Goal: Information Seeking & Learning: Learn about a topic

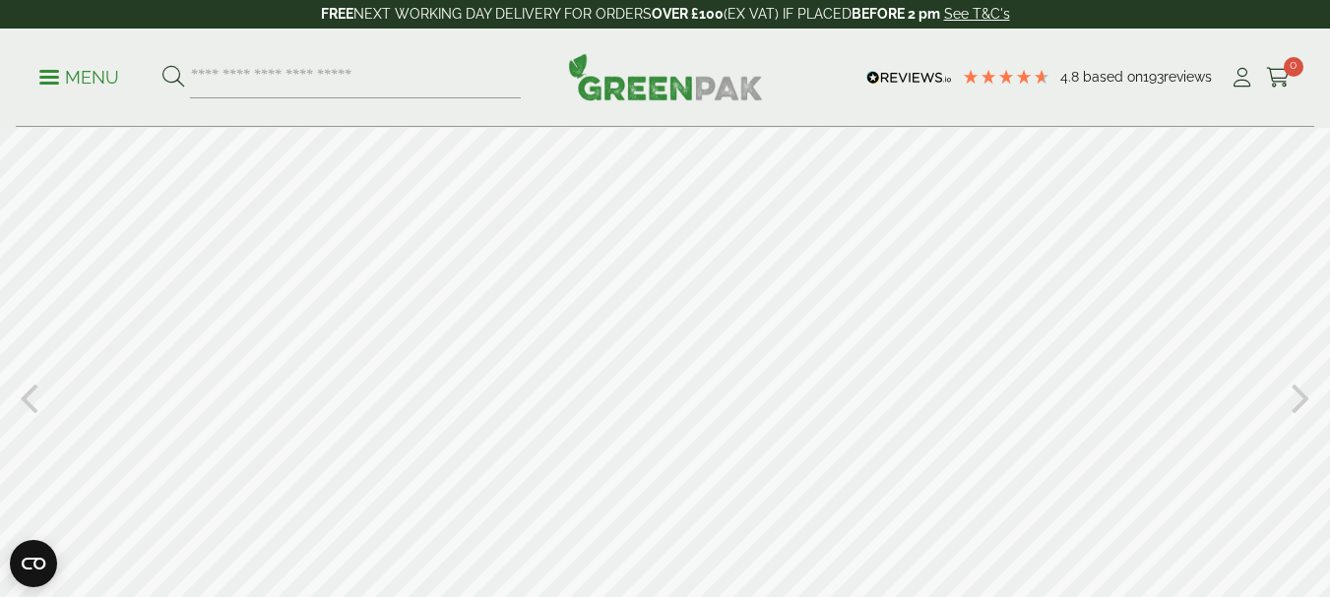
click at [979, 259] on div at bounding box center [665, 396] width 1330 height 537
click at [588, 274] on div at bounding box center [665, 396] width 1330 height 537
click at [1292, 364] on icon at bounding box center [1300, 363] width 19 height 51
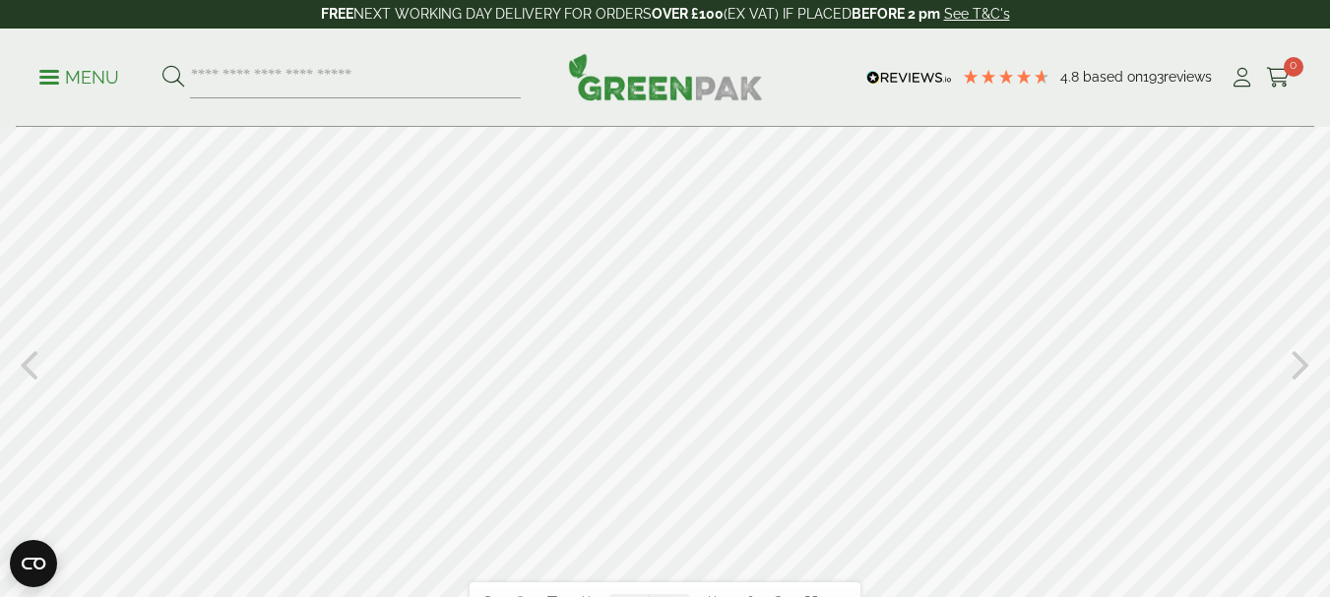
click at [1296, 363] on icon at bounding box center [1300, 363] width 19 height 51
click at [1310, 367] on div at bounding box center [665, 362] width 1330 height 537
click at [1299, 362] on icon at bounding box center [1300, 363] width 19 height 51
click at [33, 361] on icon at bounding box center [29, 363] width 19 height 51
click at [1303, 365] on icon at bounding box center [1300, 363] width 19 height 51
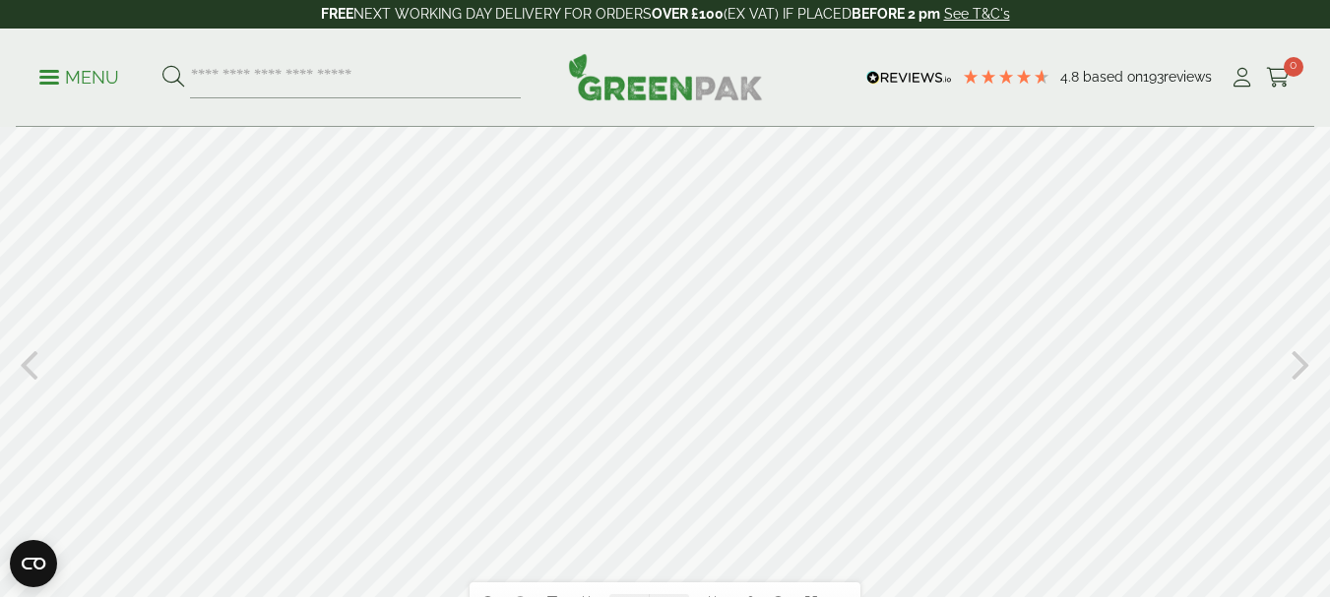
click at [1303, 365] on icon at bounding box center [1300, 363] width 19 height 51
click at [1303, 360] on icon at bounding box center [1300, 363] width 19 height 51
click at [1305, 370] on icon at bounding box center [1300, 363] width 19 height 51
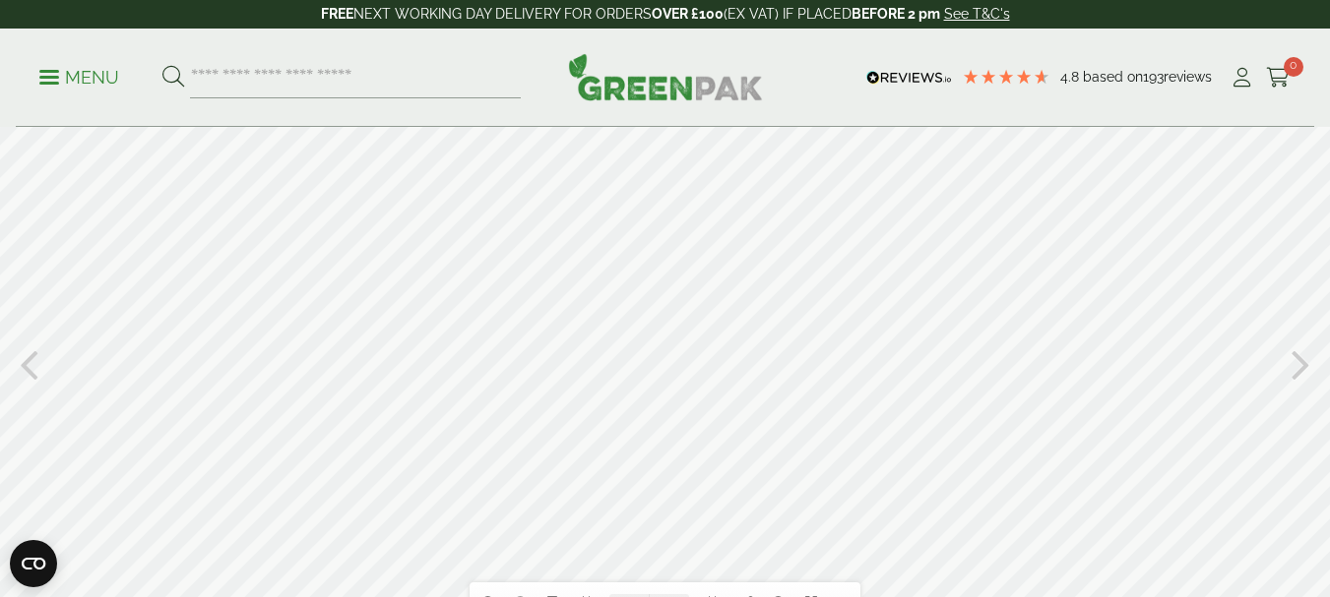
click at [1305, 370] on icon at bounding box center [1300, 363] width 19 height 51
type input "**"
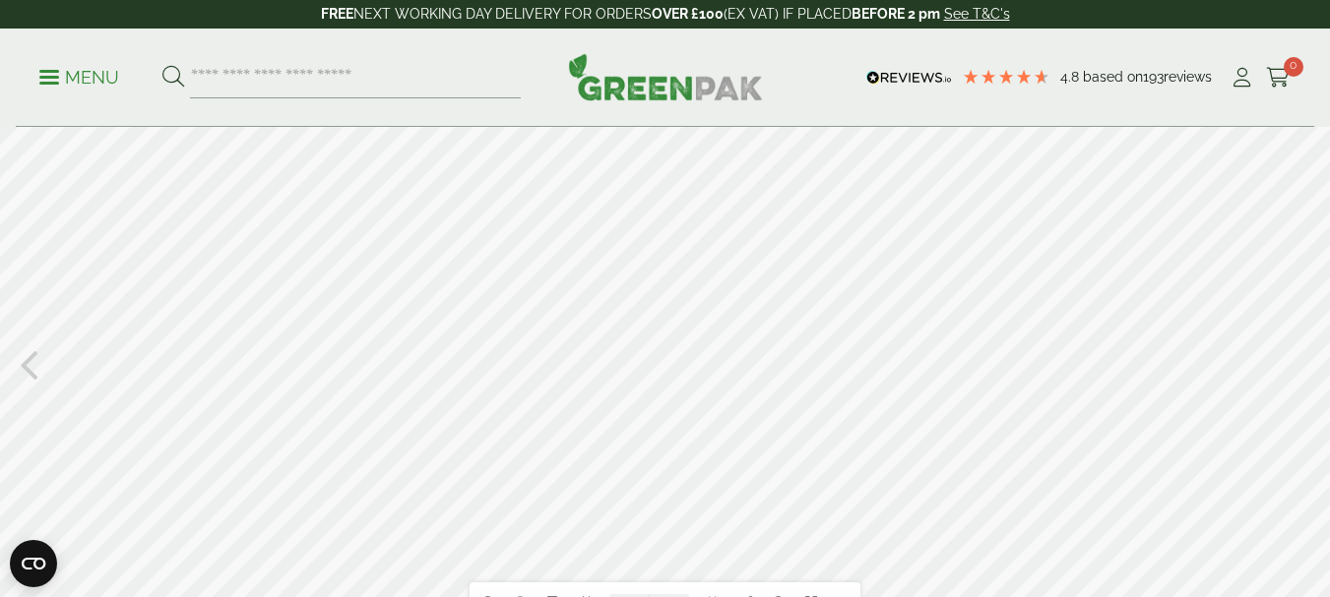
click at [673, 401] on div at bounding box center [665, 362] width 1330 height 537
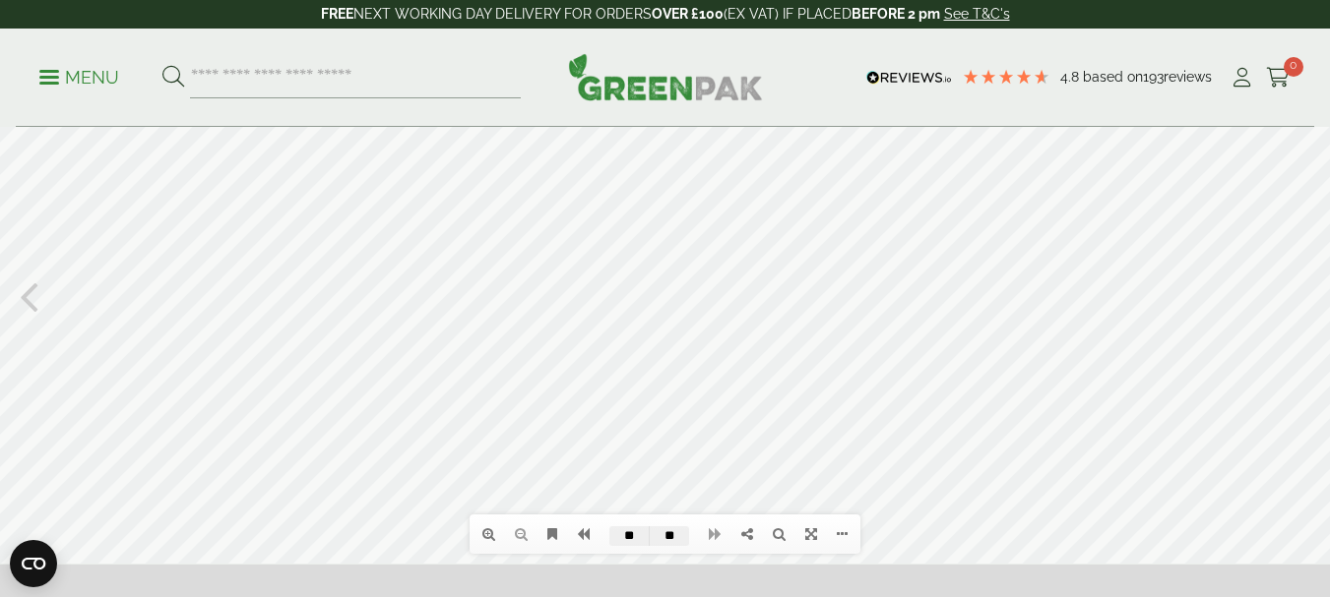
scroll to position [132, 0]
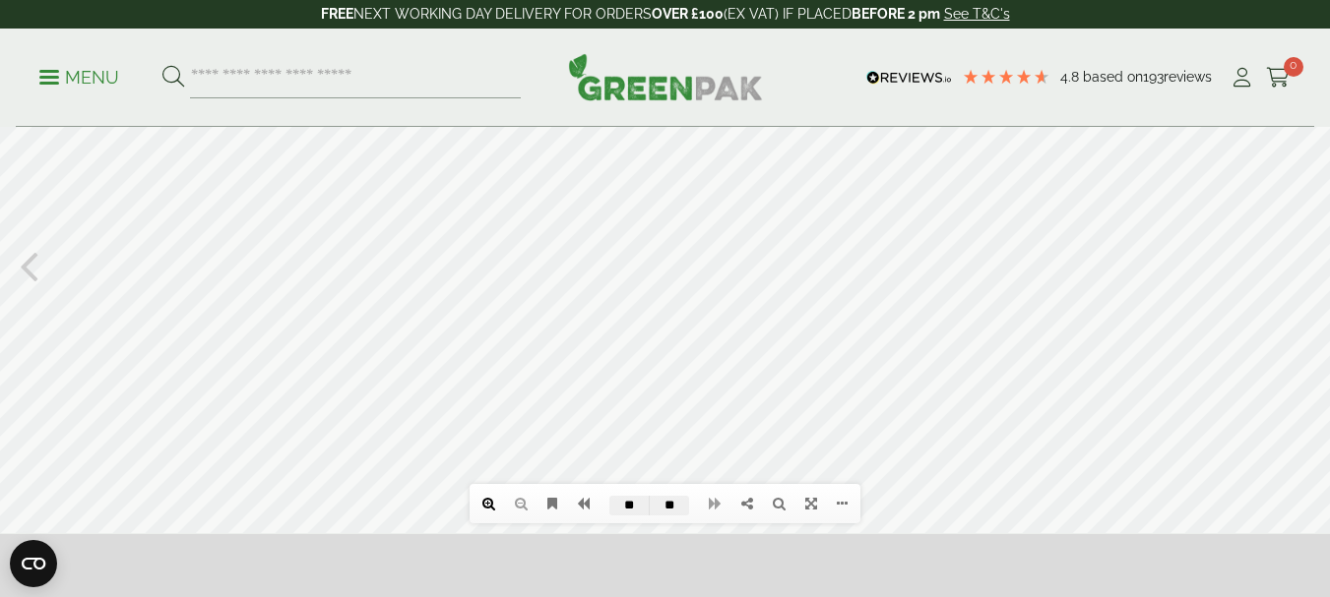
click at [488, 501] on icon at bounding box center [488, 504] width 13 height 14
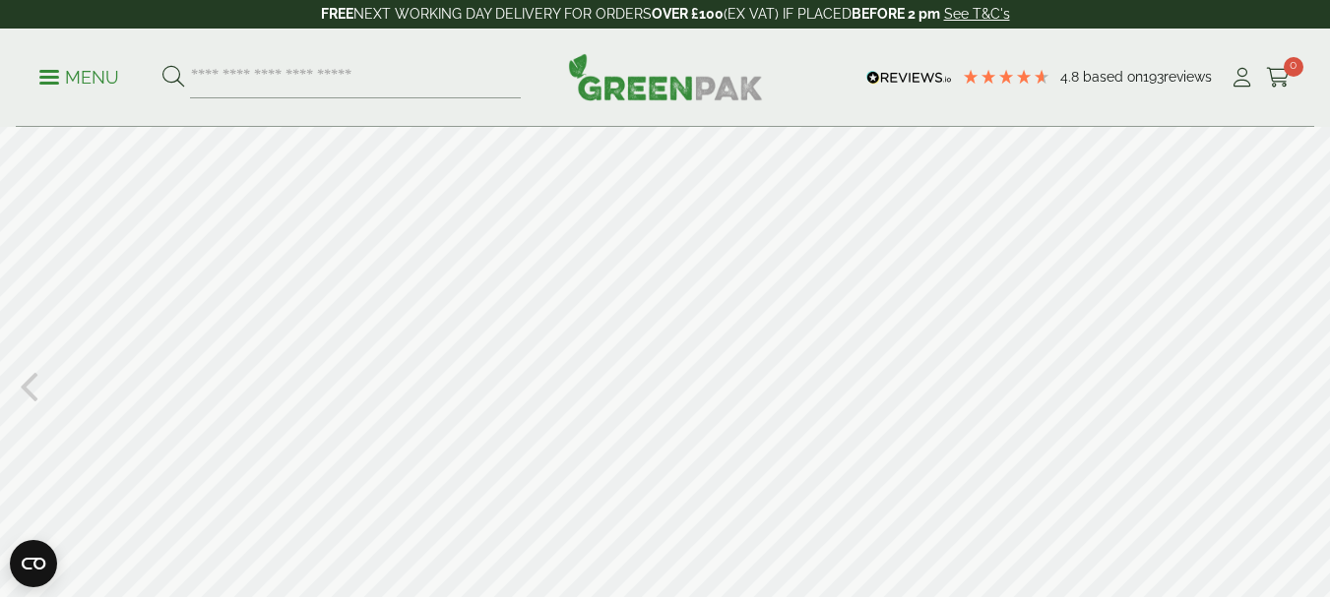
scroll to position [13, 0]
drag, startPoint x: 543, startPoint y: 229, endPoint x: 641, endPoint y: 218, distance: 98.2
click at [641, 218] on div at bounding box center [665, 383] width 1330 height 537
click at [605, 298] on div at bounding box center [665, 371] width 1330 height 537
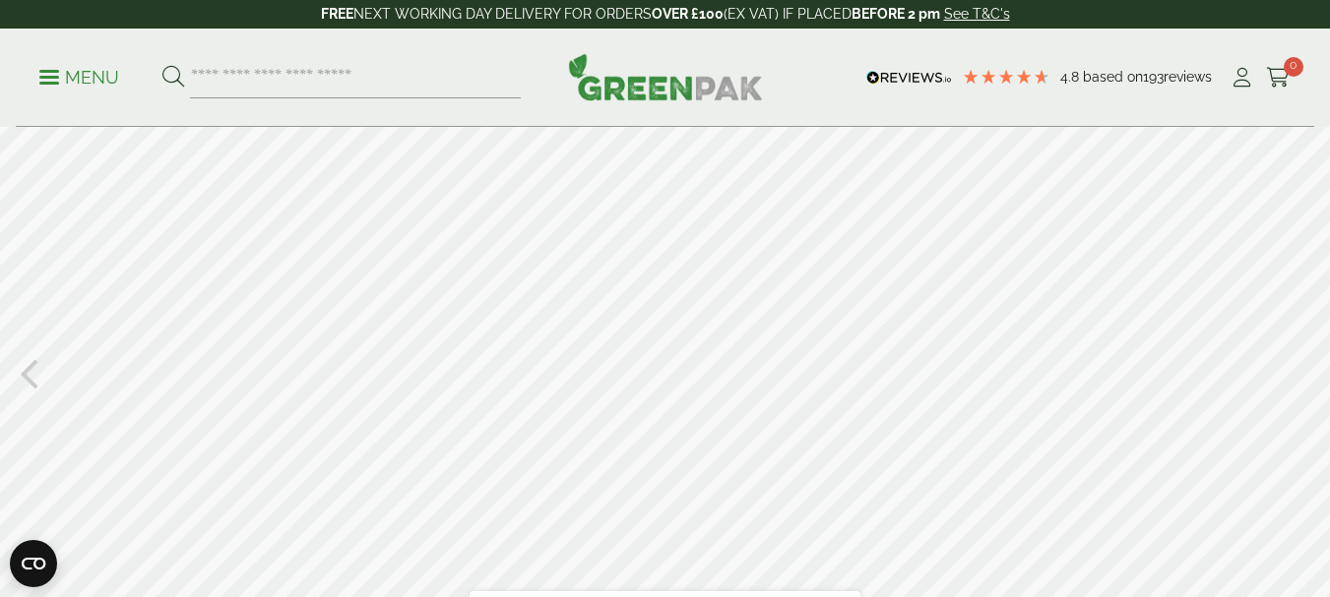
click at [853, 220] on div at bounding box center [665, 371] width 1330 height 537
click at [694, 283] on div at bounding box center [665, 396] width 1330 height 537
